Goal: Task Accomplishment & Management: Manage account settings

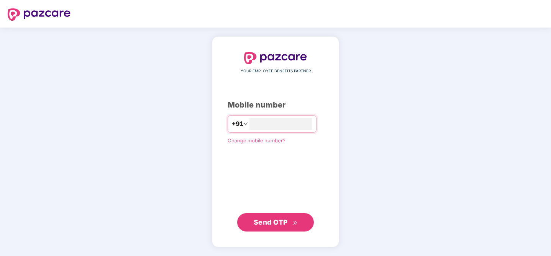
type input "**********"
click at [243, 174] on div "**********" at bounding box center [276, 142] width 96 height 180
click at [284, 221] on span "Send OTP" at bounding box center [271, 222] width 34 height 8
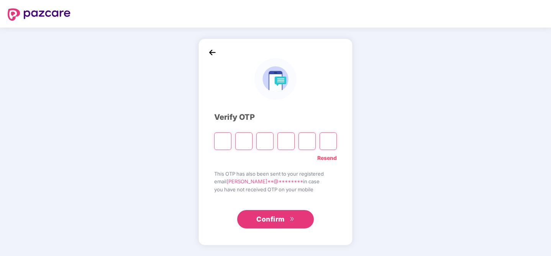
type input "*"
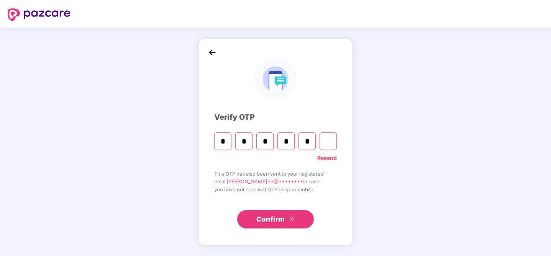
type input "*"
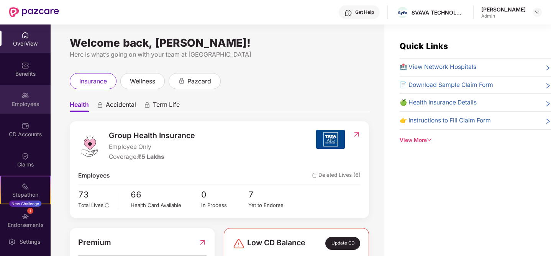
click at [28, 102] on div "Employees" at bounding box center [25, 104] width 51 height 8
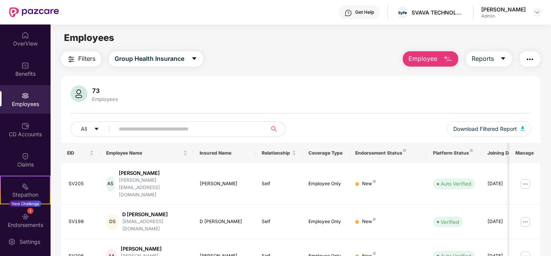
click at [145, 133] on input "text" at bounding box center [188, 128] width 138 height 11
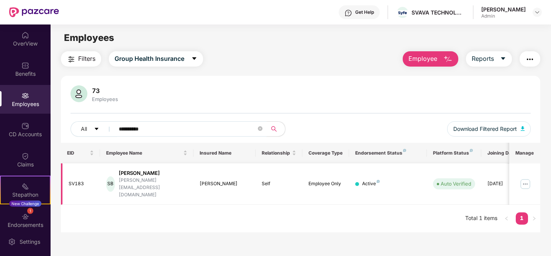
type input "**********"
click at [527, 180] on img at bounding box center [525, 184] width 12 height 12
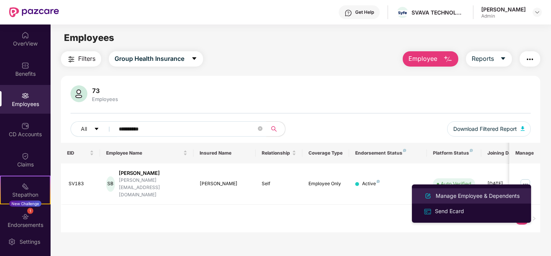
click at [456, 197] on div "Manage Employee & Dependents" at bounding box center [477, 196] width 87 height 8
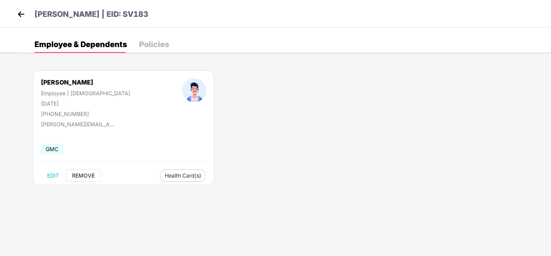
click at [93, 172] on button "REMOVE" at bounding box center [83, 176] width 35 height 12
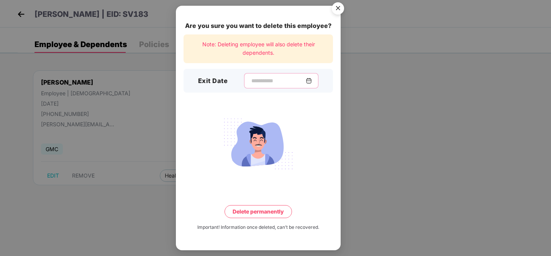
click at [274, 78] on input at bounding box center [278, 81] width 55 height 8
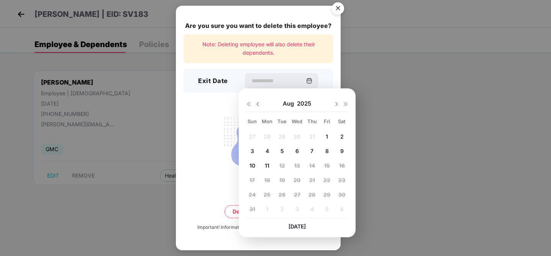
click at [265, 165] on span "11" at bounding box center [267, 165] width 5 height 7
type input "**********"
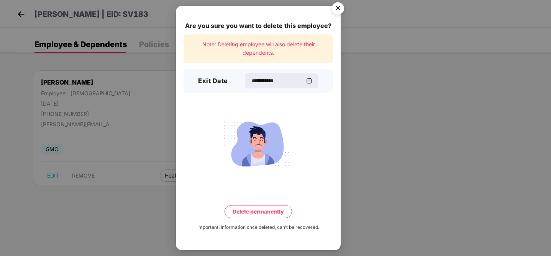
click at [253, 212] on button "Delete permanently" at bounding box center [258, 211] width 67 height 13
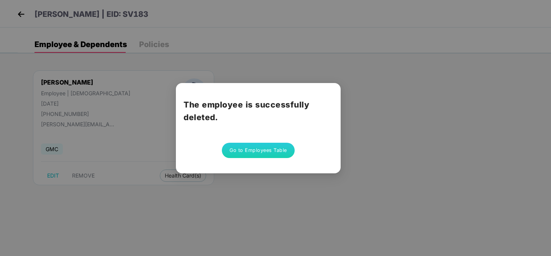
click at [272, 149] on button "Go to Employees Table" at bounding box center [258, 150] width 73 height 15
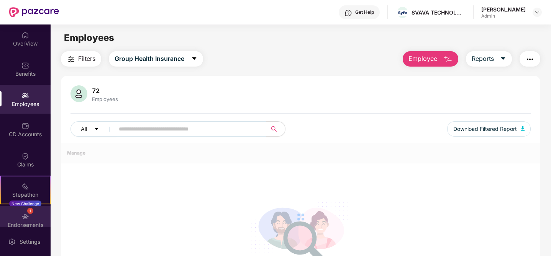
click at [18, 220] on div "1 Endorsements" at bounding box center [25, 220] width 51 height 29
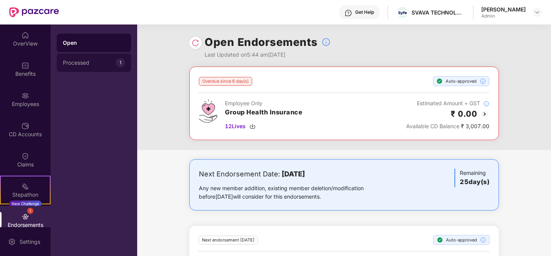
click at [72, 63] on div "Processed" at bounding box center [89, 63] width 53 height 6
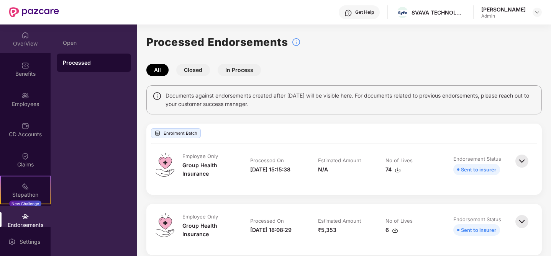
click at [13, 42] on div "OverView" at bounding box center [25, 44] width 51 height 8
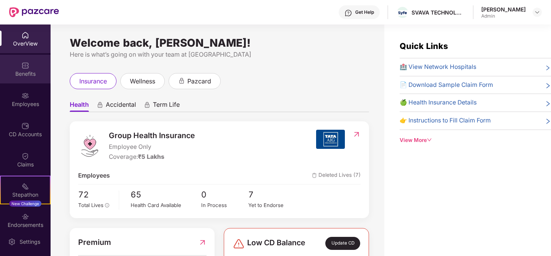
click at [27, 71] on div "Benefits" at bounding box center [25, 74] width 51 height 8
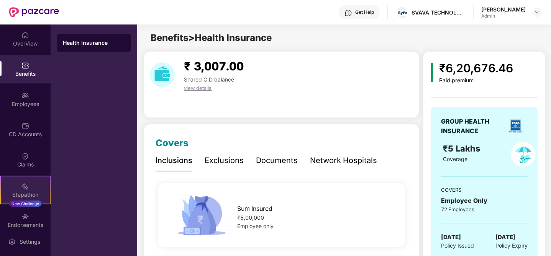
scroll to position [69, 0]
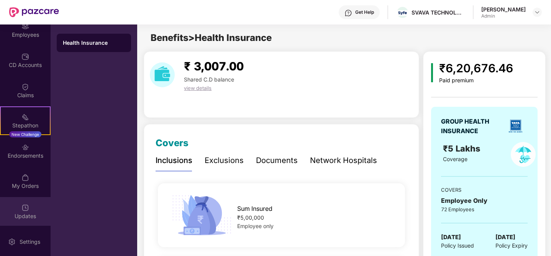
click at [22, 210] on img at bounding box center [25, 208] width 8 height 8
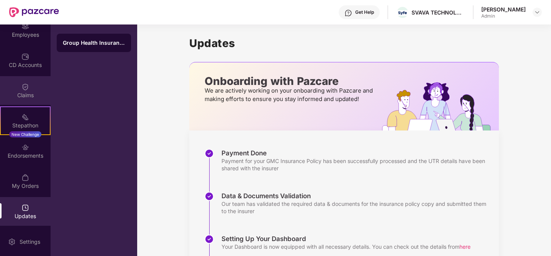
scroll to position [0, 0]
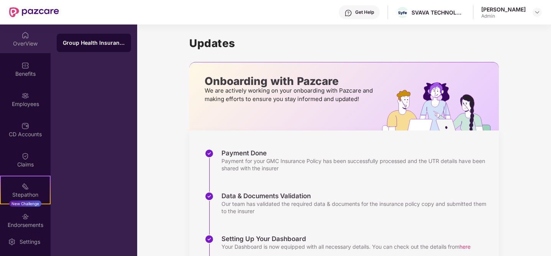
click at [25, 47] on div "OverView" at bounding box center [25, 44] width 51 height 8
